Goal: Task Accomplishment & Management: Manage account settings

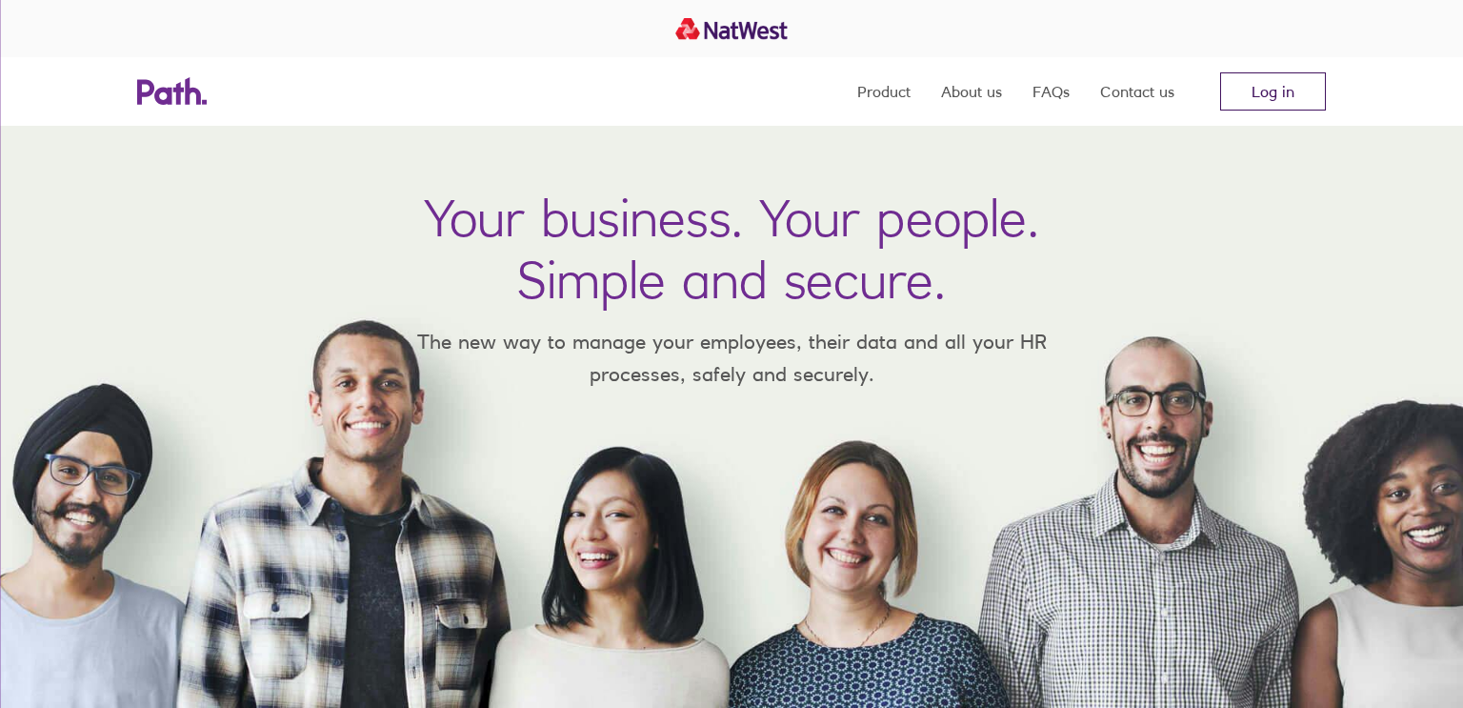
click at [1282, 81] on link "Log in" at bounding box center [1273, 91] width 106 height 38
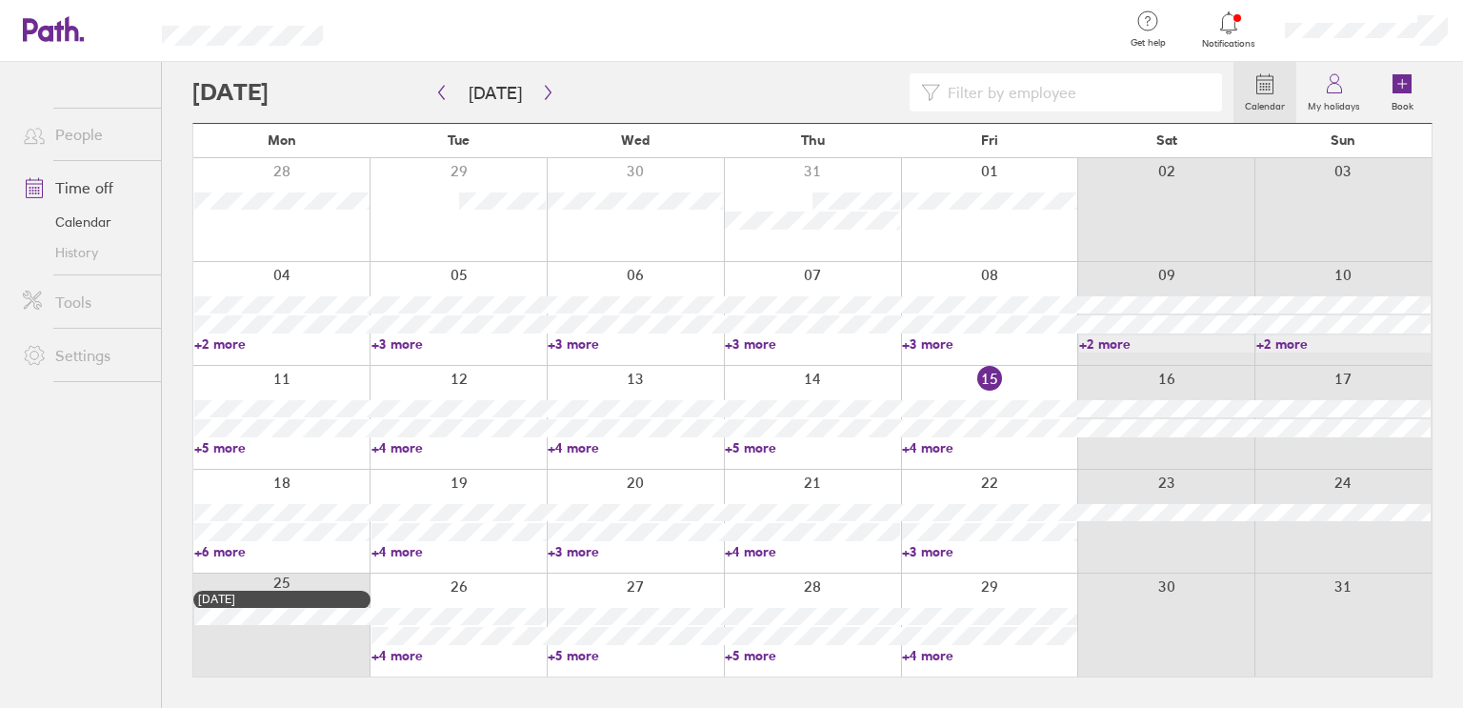
click at [926, 447] on link "+4 more" at bounding box center [989, 447] width 175 height 17
click at [239, 550] on link "+6 more" at bounding box center [281, 551] width 175 height 17
